Goal: Navigation & Orientation: Find specific page/section

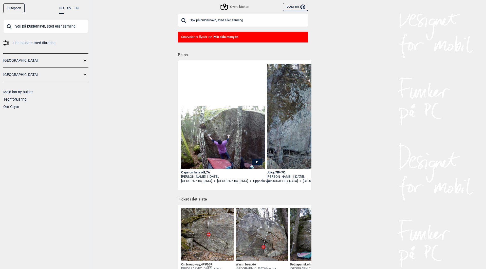
click at [85, 60] on icon at bounding box center [85, 60] width 7 height 7
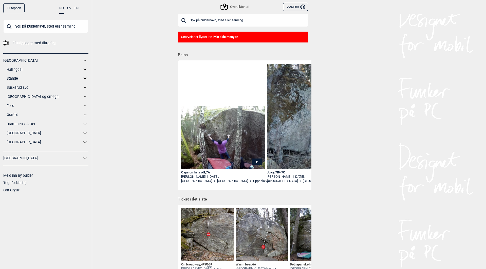
click at [83, 144] on icon at bounding box center [85, 142] width 7 height 7
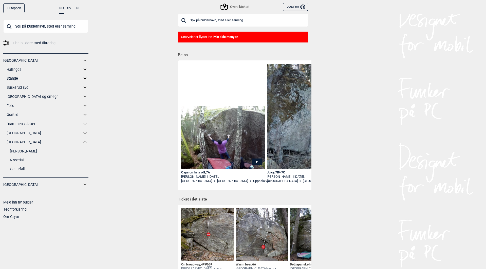
click at [26, 152] on link "[PERSON_NAME]" at bounding box center [49, 151] width 79 height 7
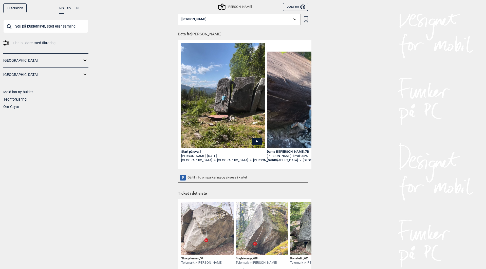
click at [235, 9] on div "[PERSON_NAME]" at bounding box center [235, 7] width 33 height 6
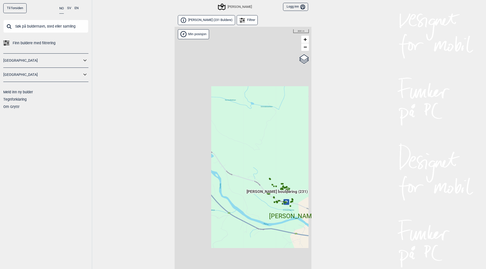
scroll to position [13, 0]
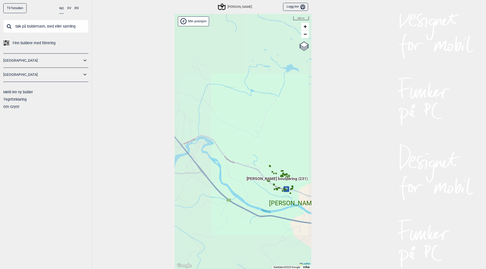
drag, startPoint x: 264, startPoint y: 196, endPoint x: 245, endPoint y: 188, distance: 19.7
click at [245, 188] on div "Hallingdal Gol Ål Stange Kolomoen [GEOGRAPHIC_DATA] [GEOGRAPHIC_DATA][PERSON_NA…" at bounding box center [242, 142] width 137 height 256
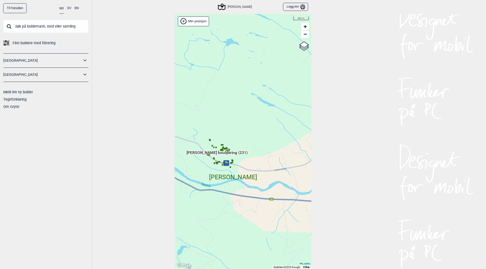
drag, startPoint x: 259, startPoint y: 198, endPoint x: 199, endPoint y: 171, distance: 65.4
click at [199, 171] on div "Hallingdal Gol Ål Stange Kolomoen [GEOGRAPHIC_DATA] [GEOGRAPHIC_DATA][PERSON_NA…" at bounding box center [242, 142] width 137 height 256
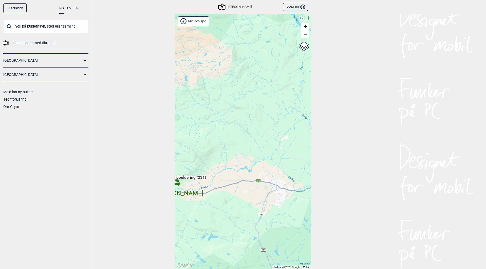
drag, startPoint x: 251, startPoint y: 190, endPoint x: 199, endPoint y: 206, distance: 54.2
click at [199, 206] on div "Hallingdal Gol Ål Stange Kolomoen [GEOGRAPHIC_DATA] [GEOGRAPHIC_DATA][PERSON_NA…" at bounding box center [242, 142] width 137 height 256
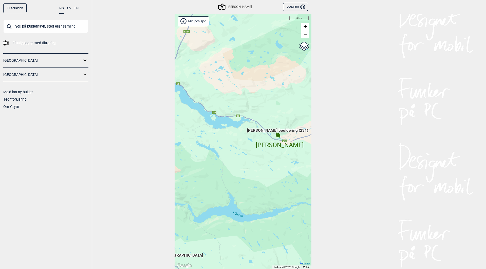
drag, startPoint x: 213, startPoint y: 211, endPoint x: 293, endPoint y: 165, distance: 92.0
click at [293, 165] on div "Hallingdal Gol Ål Stange Kolomoen [GEOGRAPHIC_DATA] [GEOGRAPHIC_DATA][PERSON_NA…" at bounding box center [242, 142] width 137 height 256
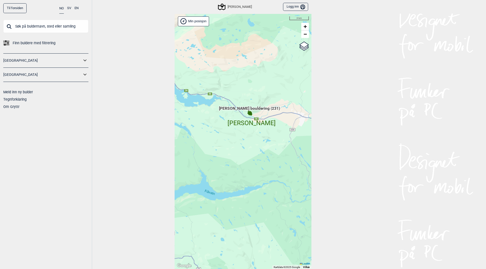
drag, startPoint x: 240, startPoint y: 172, endPoint x: 209, endPoint y: 147, distance: 40.1
click at [209, 147] on div "Hallingdal Gol Ål Stange Kolomoen [GEOGRAPHIC_DATA] [GEOGRAPHIC_DATA][PERSON_NA…" at bounding box center [242, 142] width 137 height 256
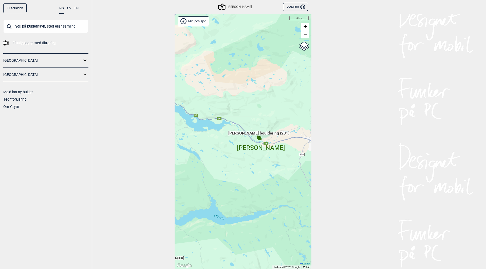
drag, startPoint x: 209, startPoint y: 147, endPoint x: 218, endPoint y: 172, distance: 26.5
click at [218, 172] on div "Hallingdal Gol Ål Stange Kolomoen [GEOGRAPHIC_DATA] [GEOGRAPHIC_DATA][PERSON_NA…" at bounding box center [242, 142] width 137 height 256
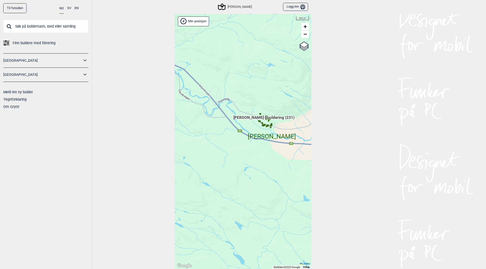
drag, startPoint x: 285, startPoint y: 134, endPoint x: 261, endPoint y: 150, distance: 29.2
click at [261, 150] on div "Hallingdal Gol Ål Stange Kolomoen [GEOGRAPHIC_DATA] [GEOGRAPHIC_DATA][PERSON_NA…" at bounding box center [242, 142] width 137 height 256
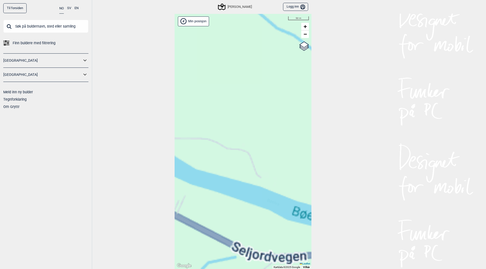
drag, startPoint x: 278, startPoint y: 130, endPoint x: 223, endPoint y: 131, distance: 55.5
click at [223, 132] on div "Hallingdal Gol Ål Stange Kolomoen [GEOGRAPHIC_DATA] [GEOGRAPHIC_DATA][PERSON_NA…" at bounding box center [242, 142] width 137 height 256
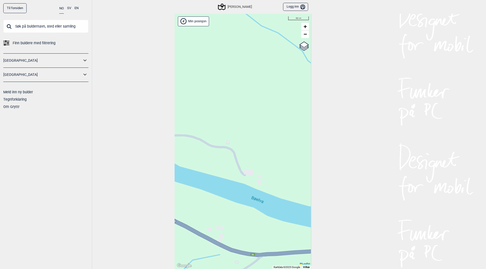
drag, startPoint x: 256, startPoint y: 156, endPoint x: 245, endPoint y: 146, distance: 14.7
click at [236, 152] on div "Hallingdal Gol Ål Stange Kolomoen [GEOGRAPHIC_DATA] [GEOGRAPHIC_DATA][PERSON_NA…" at bounding box center [242, 142] width 137 height 256
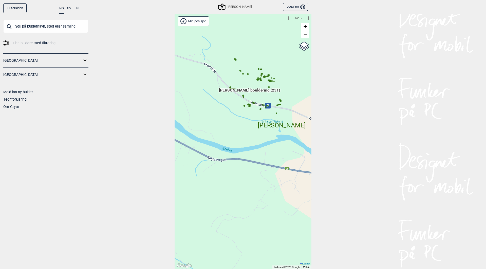
drag, startPoint x: 279, startPoint y: 130, endPoint x: 225, endPoint y: 129, distance: 54.0
click at [225, 129] on div "Hallingdal Gol Ål Stange Kolomoen [GEOGRAPHIC_DATA] [GEOGRAPHIC_DATA][PERSON_NA…" at bounding box center [242, 142] width 137 height 256
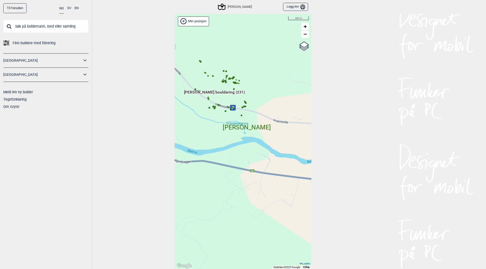
drag, startPoint x: 246, startPoint y: 137, endPoint x: 238, endPoint y: 55, distance: 81.6
click at [212, 139] on div "Hallingdal Gol Ål Stange Kolomoen [GEOGRAPHIC_DATA] [GEOGRAPHIC_DATA][PERSON_NA…" at bounding box center [242, 142] width 137 height 256
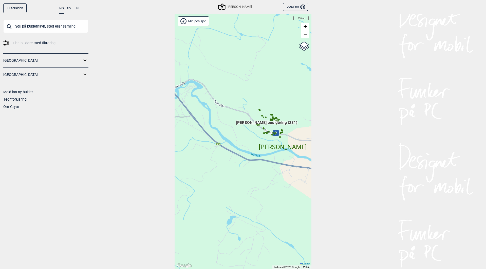
drag, startPoint x: 228, startPoint y: 129, endPoint x: 259, endPoint y: 138, distance: 31.9
click at [259, 139] on div "Hallingdal Gol Ål Stange Kolomoen [GEOGRAPHIC_DATA] [GEOGRAPHIC_DATA][PERSON_NA…" at bounding box center [242, 142] width 137 height 256
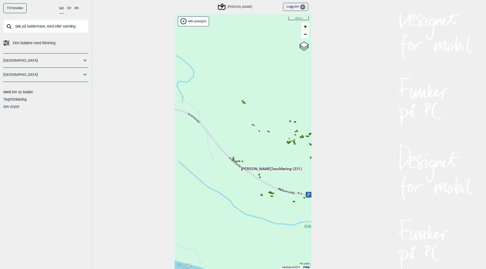
drag, startPoint x: 260, startPoint y: 136, endPoint x: 274, endPoint y: 211, distance: 76.1
click at [274, 211] on div "Hallingdal Gol Ål Stange Kolomoen [GEOGRAPHIC_DATA] [GEOGRAPHIC_DATA][PERSON_NA…" at bounding box center [242, 142] width 137 height 256
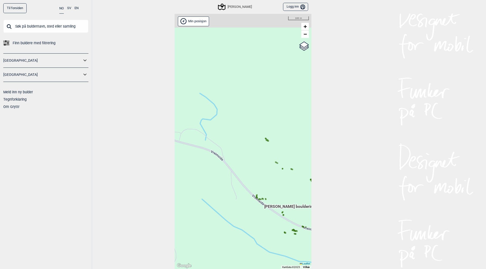
drag, startPoint x: 222, startPoint y: 173, endPoint x: 238, endPoint y: 191, distance: 23.7
click at [246, 210] on div "Hallingdal Gol Ål Stange Kolomoen [GEOGRAPHIC_DATA] [GEOGRAPHIC_DATA][PERSON_NA…" at bounding box center [242, 142] width 137 height 256
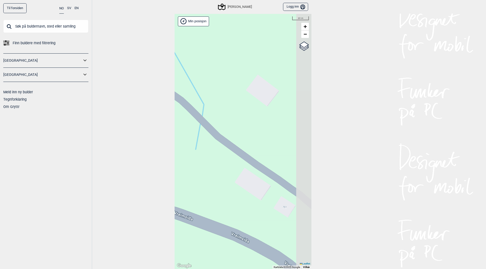
drag, startPoint x: 244, startPoint y: 183, endPoint x: 153, endPoint y: 143, distance: 99.0
click at [153, 143] on div "Til forsiden NO SV EN Finn buldere med filtrering [GEOGRAPHIC_DATA] [GEOGRAPHIC…" at bounding box center [243, 134] width 486 height 269
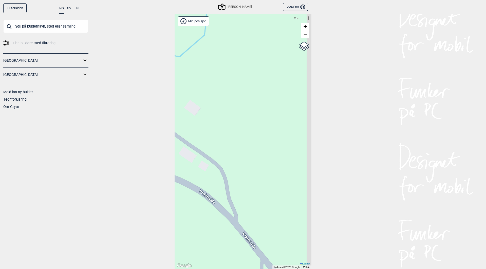
drag, startPoint x: 213, startPoint y: 149, endPoint x: 188, endPoint y: 142, distance: 26.0
click at [188, 142] on div "Hallingdal Gol Ål Stange Kolomoen [GEOGRAPHIC_DATA] [GEOGRAPHIC_DATA][PERSON_NA…" at bounding box center [242, 142] width 137 height 256
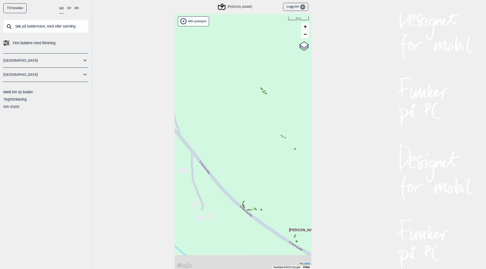
drag, startPoint x: 199, startPoint y: 130, endPoint x: 192, endPoint y: 124, distance: 8.3
click at [192, 124] on div "Hallingdal Gol Ål Stange Kolomoen [GEOGRAPHIC_DATA] [GEOGRAPHIC_DATA][PERSON_NA…" at bounding box center [242, 142] width 137 height 256
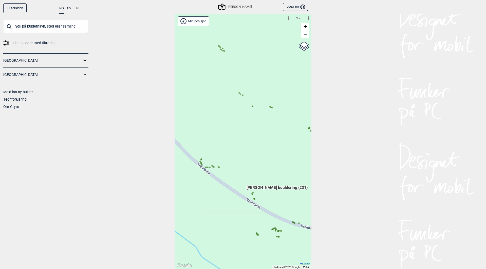
drag, startPoint x: 223, startPoint y: 165, endPoint x: 205, endPoint y: 147, distance: 25.1
click at [205, 147] on div "Hallingdal Gol Ål Stange Kolomoen [GEOGRAPHIC_DATA] [GEOGRAPHIC_DATA][PERSON_NA…" at bounding box center [242, 142] width 137 height 256
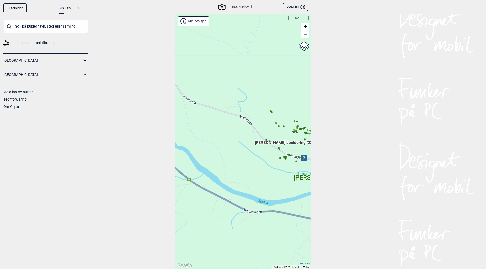
drag, startPoint x: 244, startPoint y: 174, endPoint x: 245, endPoint y: 160, distance: 15.0
click at [245, 160] on div "Hallingdal Gol Ål Stange Kolomoen [GEOGRAPHIC_DATA] [GEOGRAPHIC_DATA][PERSON_NA…" at bounding box center [242, 142] width 137 height 256
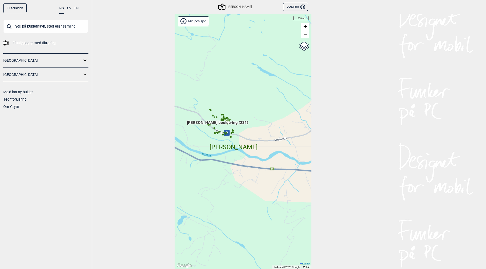
drag, startPoint x: 250, startPoint y: 146, endPoint x: 213, endPoint y: 135, distance: 39.3
click at [213, 135] on div "Hallingdal Gol Ål Stange Kolomoen [GEOGRAPHIC_DATA] [GEOGRAPHIC_DATA][PERSON_NA…" at bounding box center [242, 142] width 137 height 256
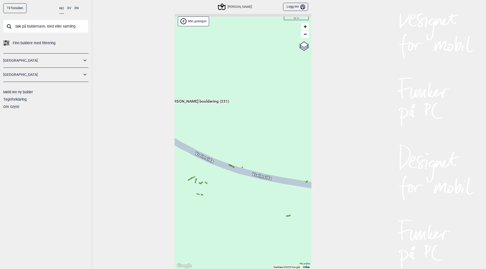
drag, startPoint x: 221, startPoint y: 137, endPoint x: 164, endPoint y: 223, distance: 103.1
click at [164, 223] on div "Til forsiden NO SV EN Finn buldere med filtrering [GEOGRAPHIC_DATA] [GEOGRAPHIC…" at bounding box center [243, 134] width 486 height 269
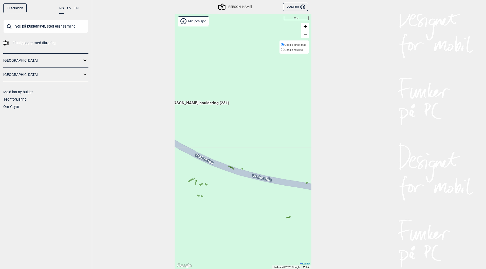
click at [293, 50] on span "Google satellite" at bounding box center [293, 49] width 18 height 3
click at [284, 50] on input "Google satellite" at bounding box center [282, 49] width 3 height 3
radio input "true"
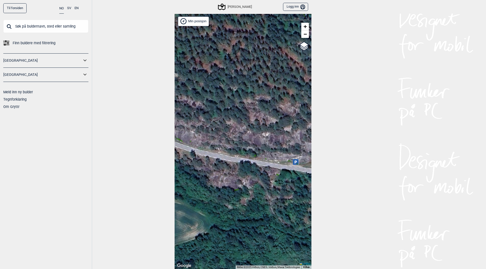
drag, startPoint x: 274, startPoint y: 198, endPoint x: 222, endPoint y: 170, distance: 58.6
click at [222, 170] on div "Hallingdal Gol Ål Stange Kolomoen [GEOGRAPHIC_DATA] [GEOGRAPHIC_DATA][PERSON_NA…" at bounding box center [242, 142] width 137 height 256
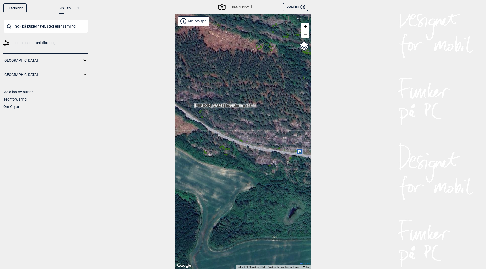
drag, startPoint x: 269, startPoint y: 195, endPoint x: 287, endPoint y: 171, distance: 29.7
click at [287, 171] on div "Hallingdal Gol Ål Stange Kolomoen [GEOGRAPHIC_DATA] [GEOGRAPHIC_DATA][PERSON_NA…" at bounding box center [242, 142] width 137 height 256
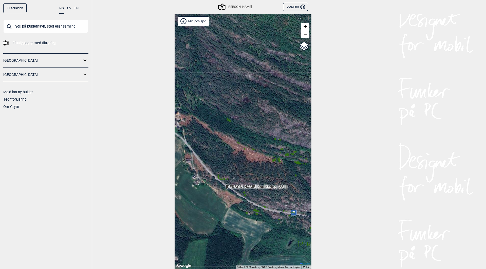
drag, startPoint x: 259, startPoint y: 194, endPoint x: 262, endPoint y: 243, distance: 49.4
click at [262, 243] on div "Hallingdal Gol Ål Stange Kolomoen [GEOGRAPHIC_DATA] [GEOGRAPHIC_DATA][PERSON_NA…" at bounding box center [242, 142] width 137 height 256
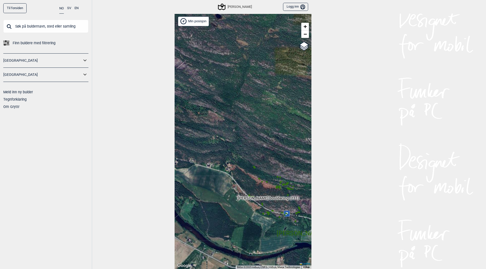
drag, startPoint x: 229, startPoint y: 176, endPoint x: 267, endPoint y: 183, distance: 38.9
click at [267, 183] on div "Hallingdal Gol Ål Stange Kolomoen [GEOGRAPHIC_DATA] [GEOGRAPHIC_DATA][PERSON_NA…" at bounding box center [242, 142] width 137 height 256
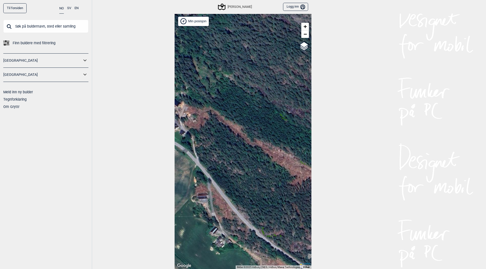
drag, startPoint x: 226, startPoint y: 168, endPoint x: 204, endPoint y: 157, distance: 24.5
click at [204, 157] on div "Hallingdal Gol Ål Stange Kolomoen [GEOGRAPHIC_DATA] [GEOGRAPHIC_DATA][PERSON_NA…" at bounding box center [242, 142] width 137 height 256
